Goal: Task Accomplishment & Management: Manage account settings

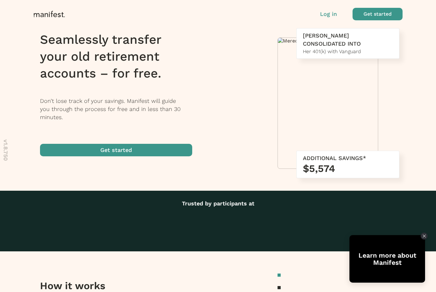
click at [324, 17] on p "Log in" at bounding box center [328, 14] width 17 height 8
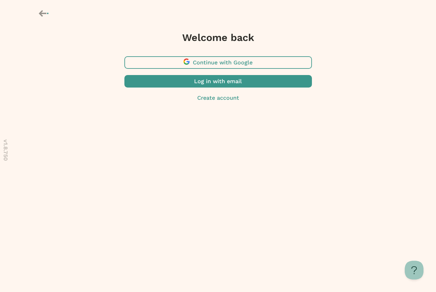
click at [222, 61] on span "button" at bounding box center [217, 62] width 187 height 12
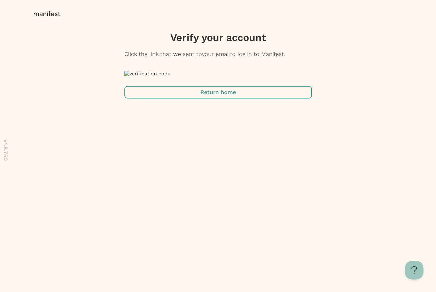
click at [40, 13] on icon at bounding box center [49, 14] width 30 height 6
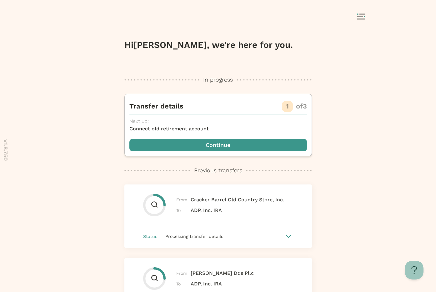
click at [364, 16] on button at bounding box center [365, 16] width 17 height 7
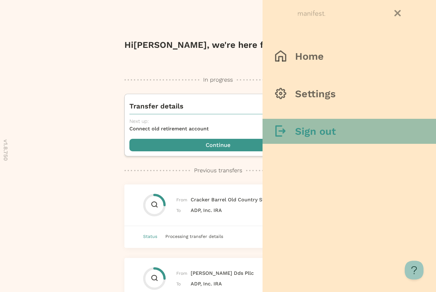
click at [318, 129] on h3 "Sign out" at bounding box center [315, 131] width 41 height 12
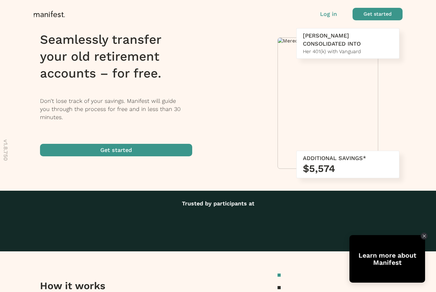
click at [335, 14] on p "Log in" at bounding box center [328, 14] width 17 height 8
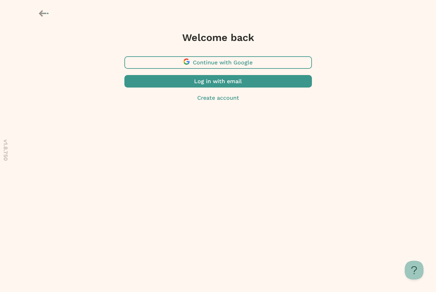
click at [212, 82] on span "button" at bounding box center [217, 81] width 187 height 12
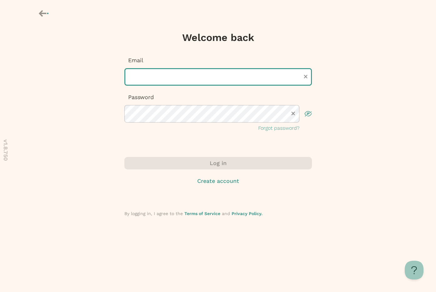
click at [208, 78] on input "text" at bounding box center [217, 76] width 187 height 17
type input "**********"
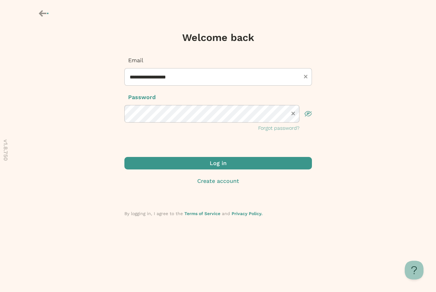
click at [173, 162] on span "submit" at bounding box center [217, 163] width 187 height 12
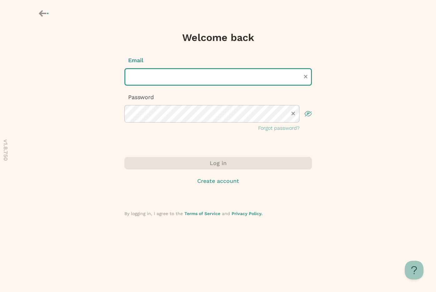
click at [188, 79] on input "text" at bounding box center [217, 76] width 187 height 17
type input "**********"
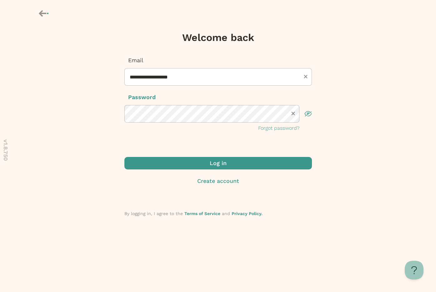
click at [195, 159] on span "submit" at bounding box center [217, 163] width 187 height 12
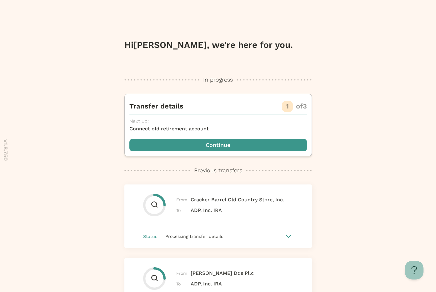
click at [337, 31] on div at bounding box center [218, 17] width 436 height 34
click at [218, 145] on span "button" at bounding box center [217, 145] width 177 height 12
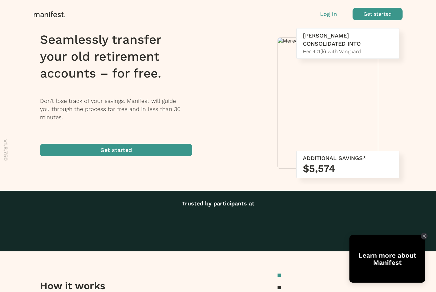
click at [328, 14] on p "Log in" at bounding box center [328, 14] width 17 height 8
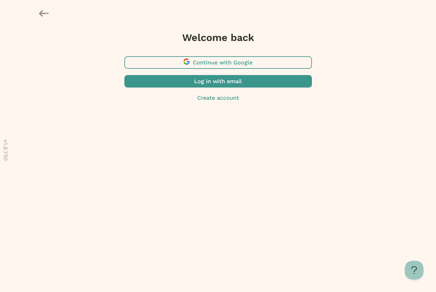
click at [226, 64] on span "button" at bounding box center [217, 62] width 187 height 12
click at [227, 96] on p "Create account" at bounding box center [217, 98] width 187 height 8
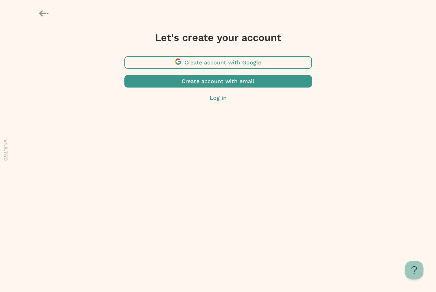
click at [226, 62] on span "button" at bounding box center [217, 62] width 187 height 12
